Goal: Check status: Check status

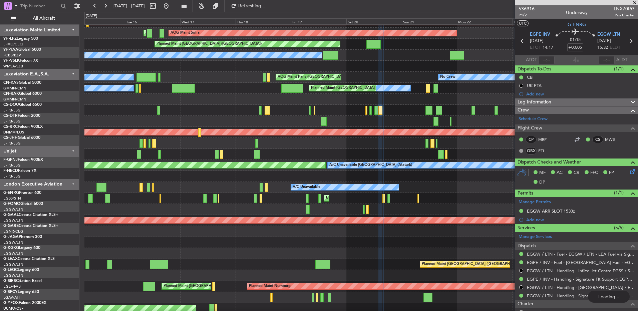
scroll to position [85, 0]
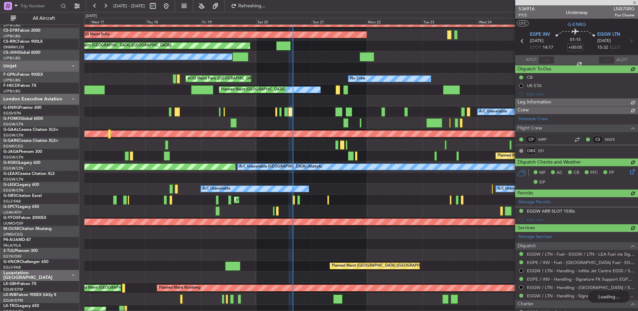
click at [357, 196] on div "Unplanned Maint London (Luton)" at bounding box center [360, 199] width 553 height 11
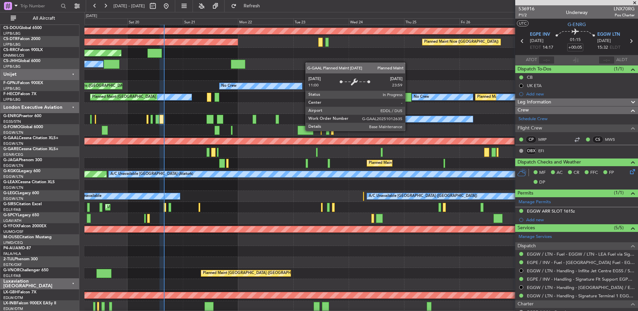
scroll to position [76, 0]
click at [279, 138] on div "Planned Maint Dusseldorf" at bounding box center [22, 141] width 983 height 7
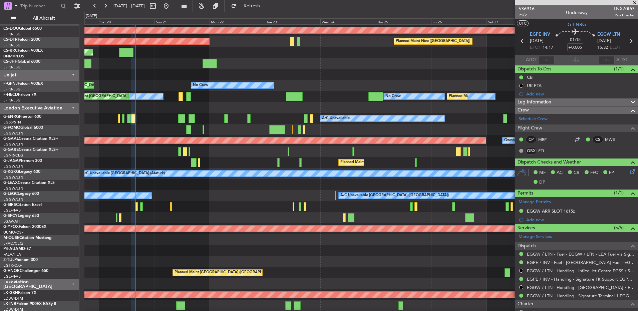
scroll to position [77, 0]
click at [334, 134] on div at bounding box center [360, 129] width 553 height 11
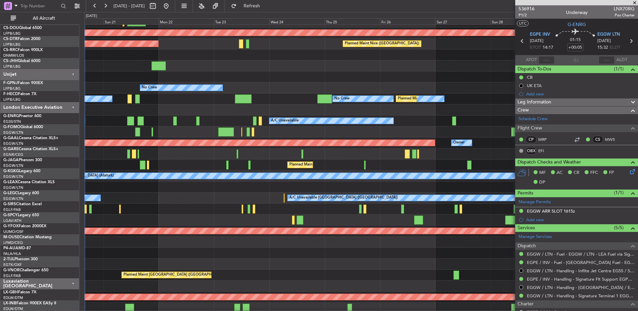
click at [328, 126] on div at bounding box center [360, 131] width 553 height 11
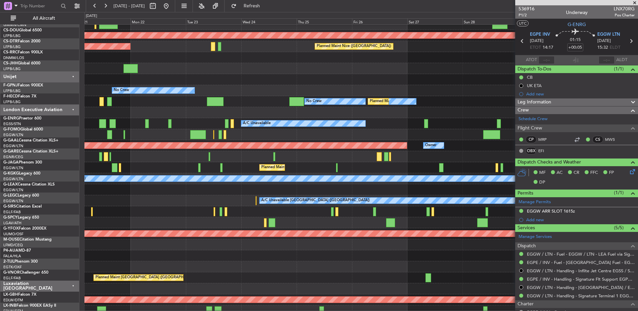
scroll to position [72, 0]
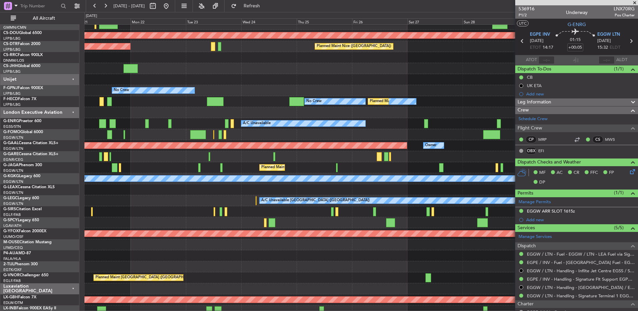
click at [412, 122] on div "A/C Unavailable" at bounding box center [360, 123] width 553 height 11
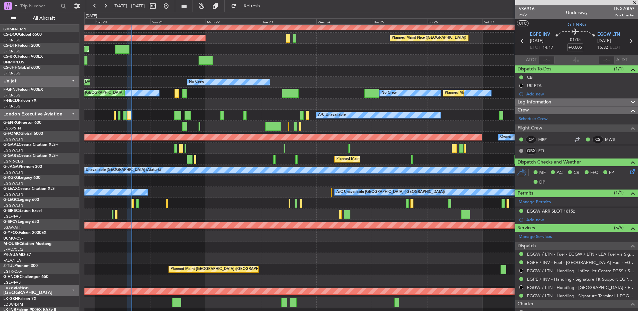
scroll to position [80, 0]
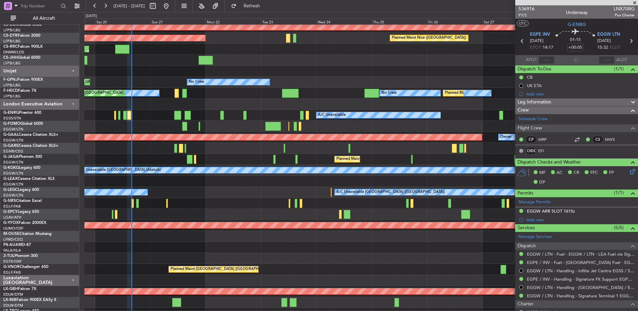
click at [266, 147] on div at bounding box center [360, 148] width 553 height 11
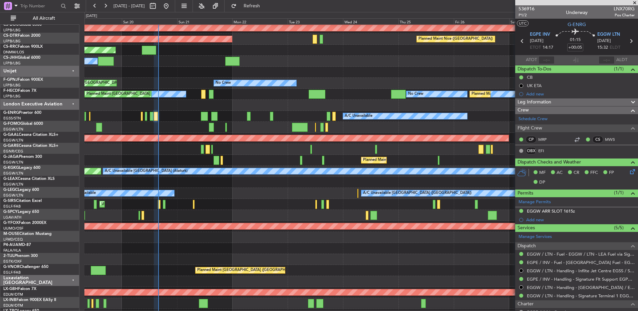
scroll to position [79, 0]
click at [189, 124] on div at bounding box center [360, 127] width 553 height 11
click at [473, 68] on div at bounding box center [360, 72] width 553 height 11
